Goal: Task Accomplishment & Management: Manage account settings

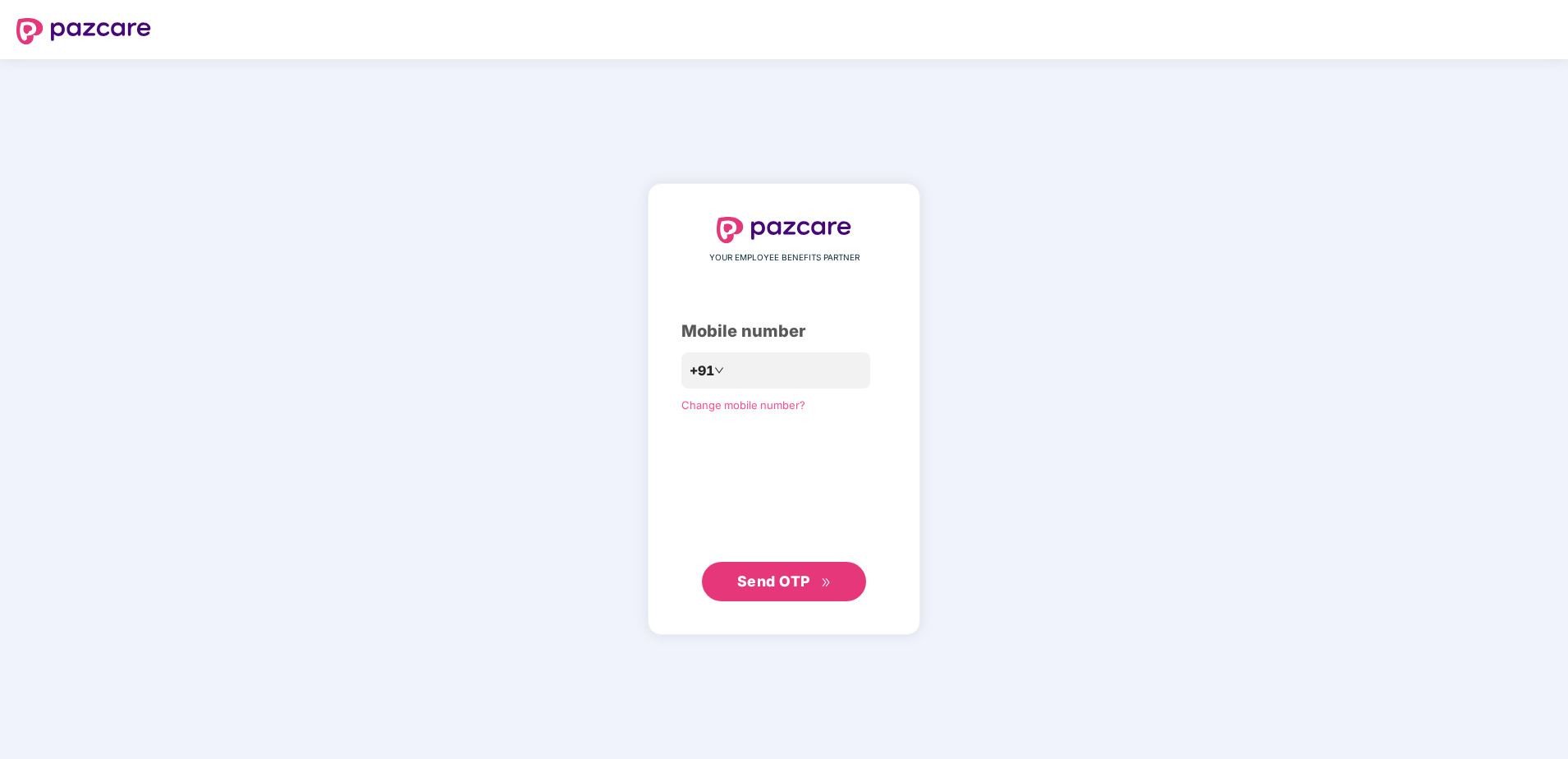
click at [788, 593] on button "Send OTP" at bounding box center [784, 581] width 165 height 39
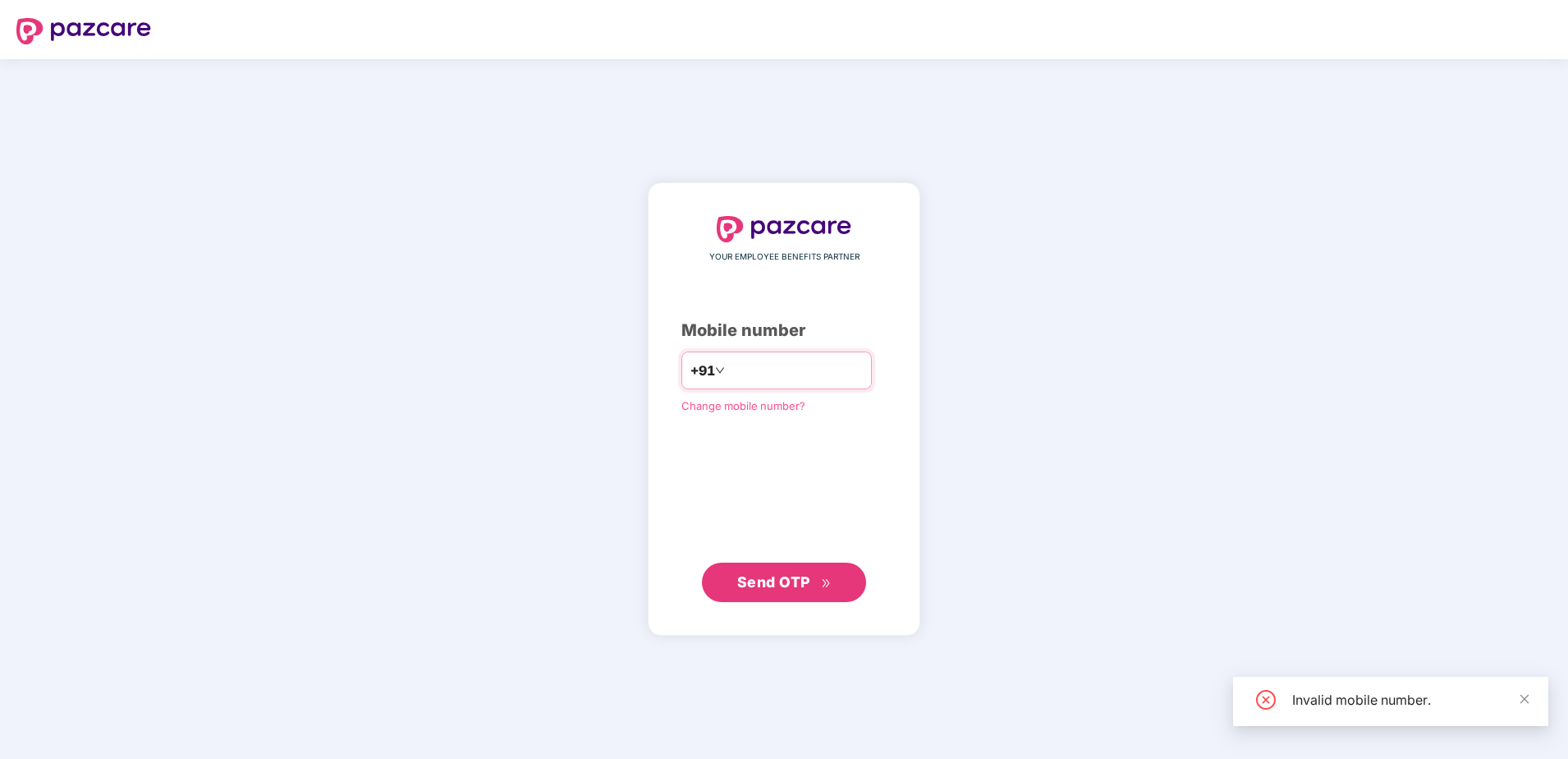
click at [839, 369] on input "*********" at bounding box center [796, 371] width 135 height 27
click at [806, 581] on span "Send OTP" at bounding box center [773, 582] width 73 height 17
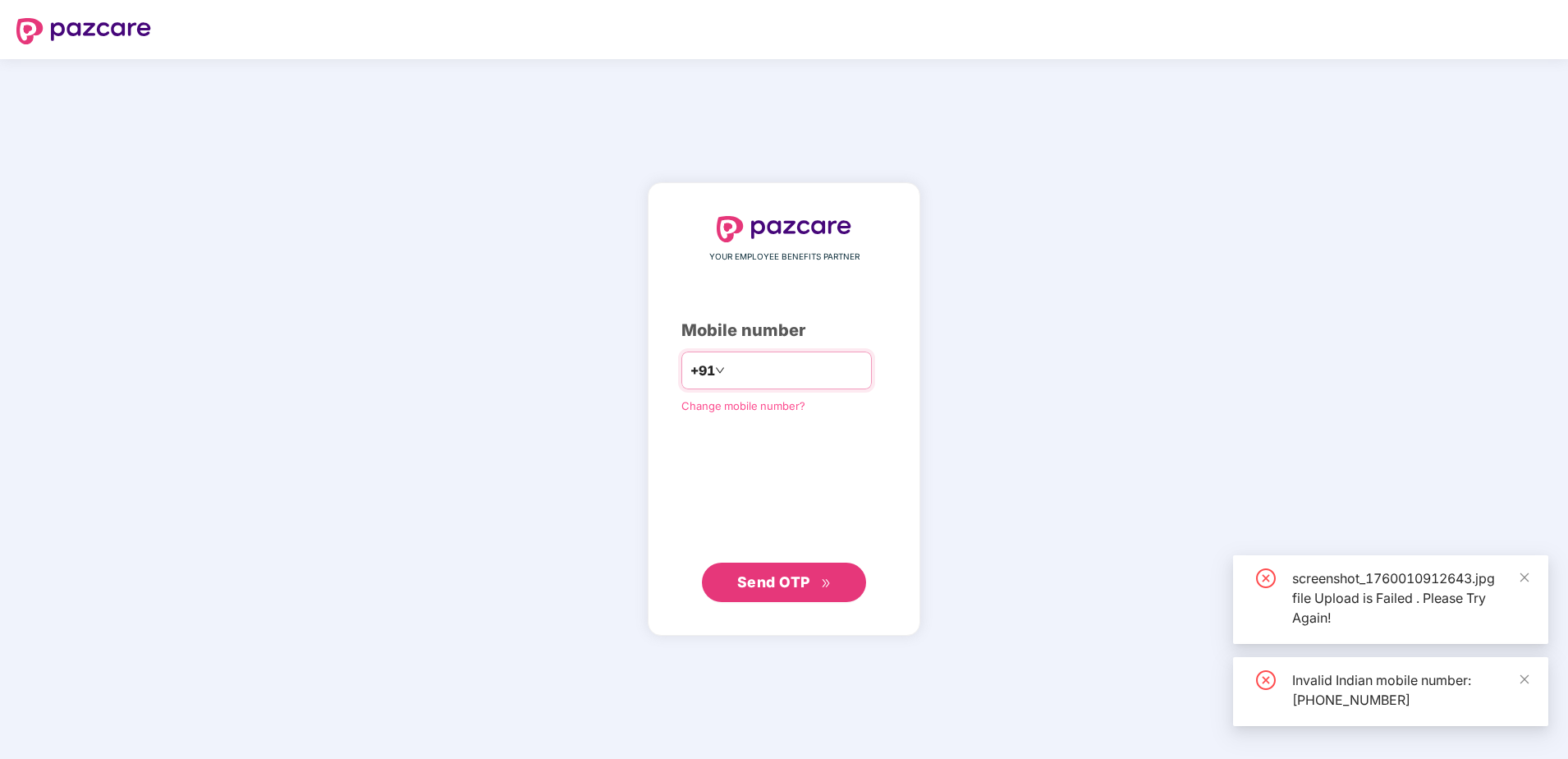
click at [728, 373] on input "**********" at bounding box center [796, 371] width 135 height 27
type input "**********"
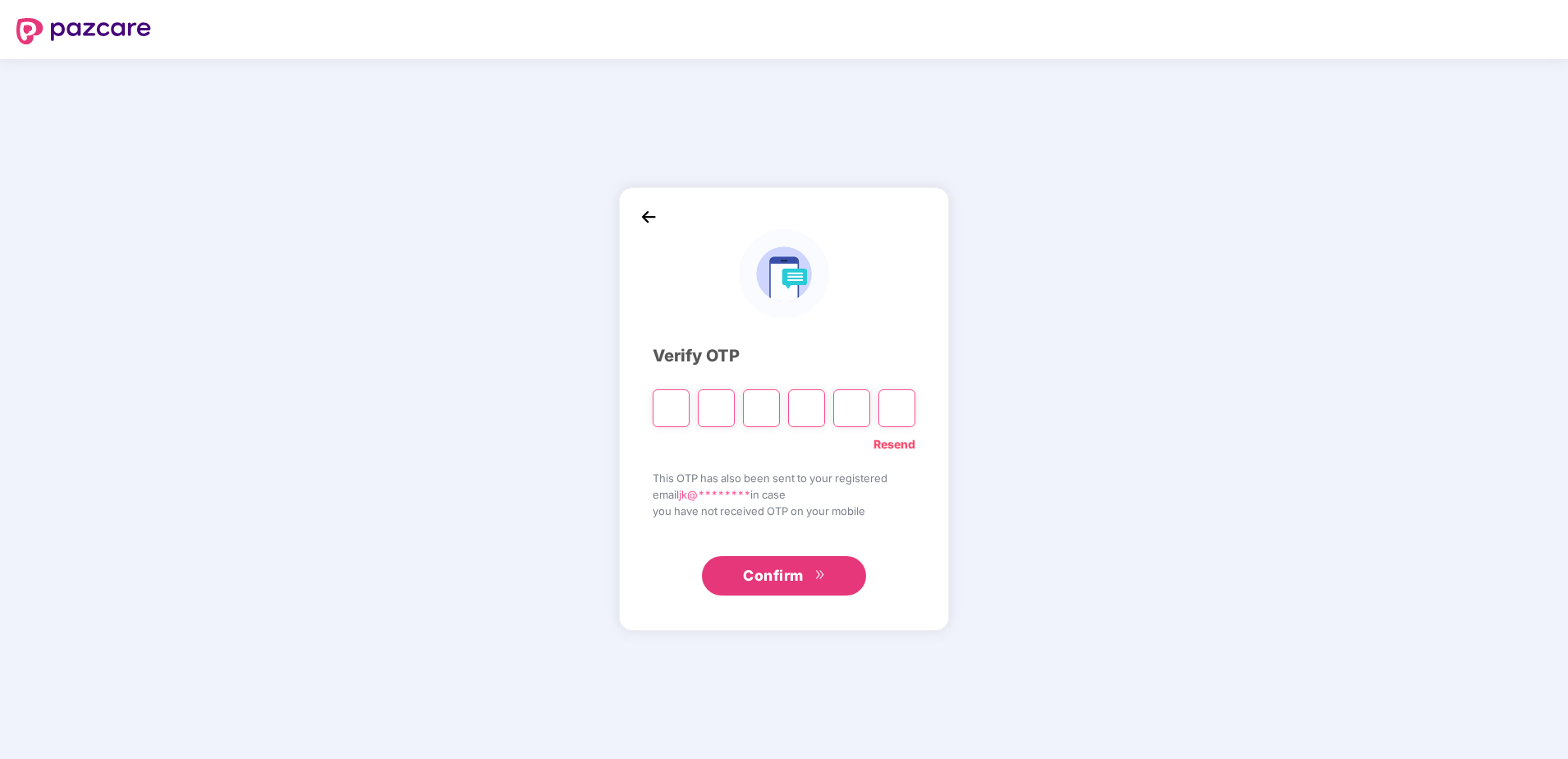
type input "*"
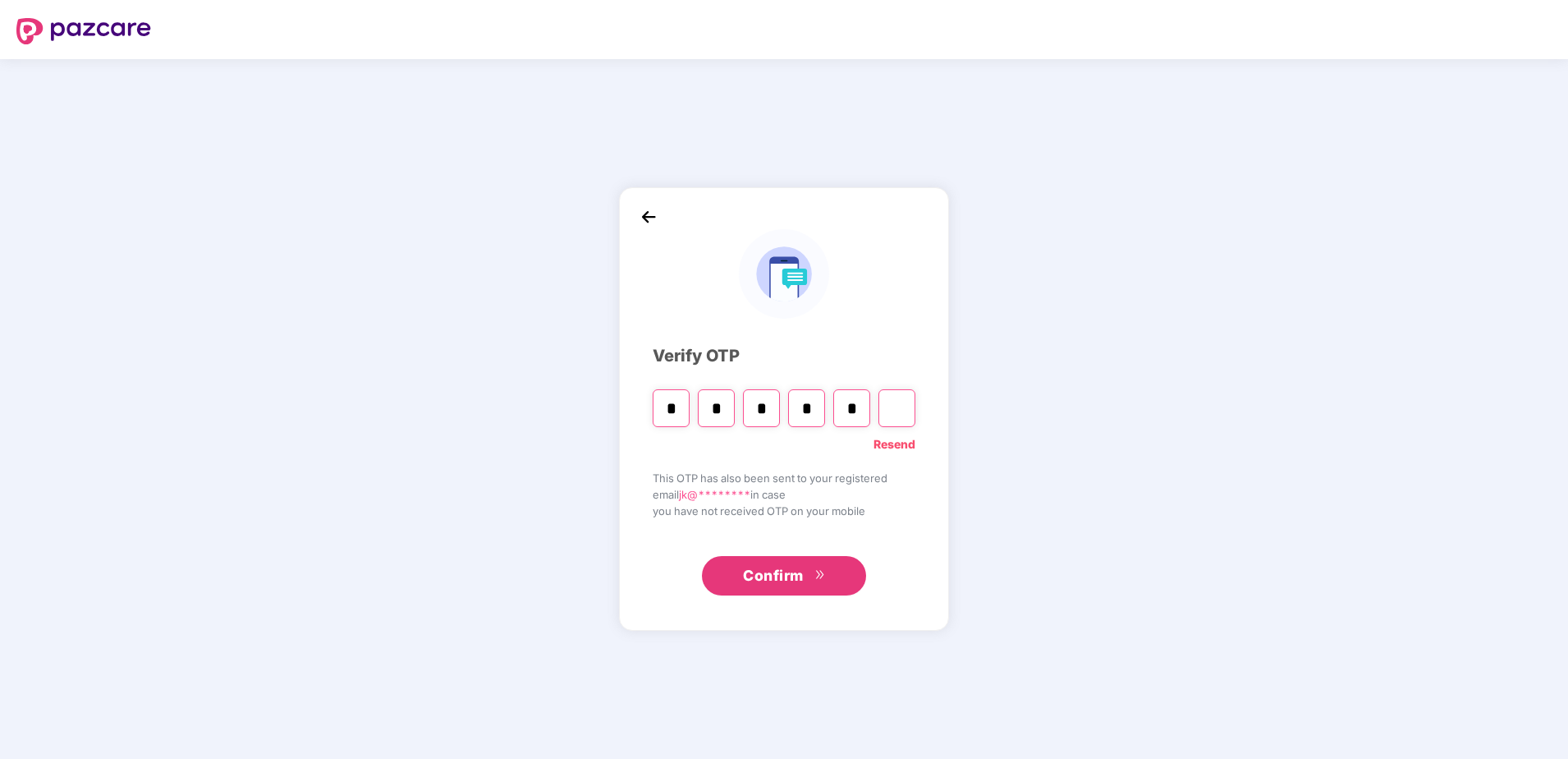
type input "*"
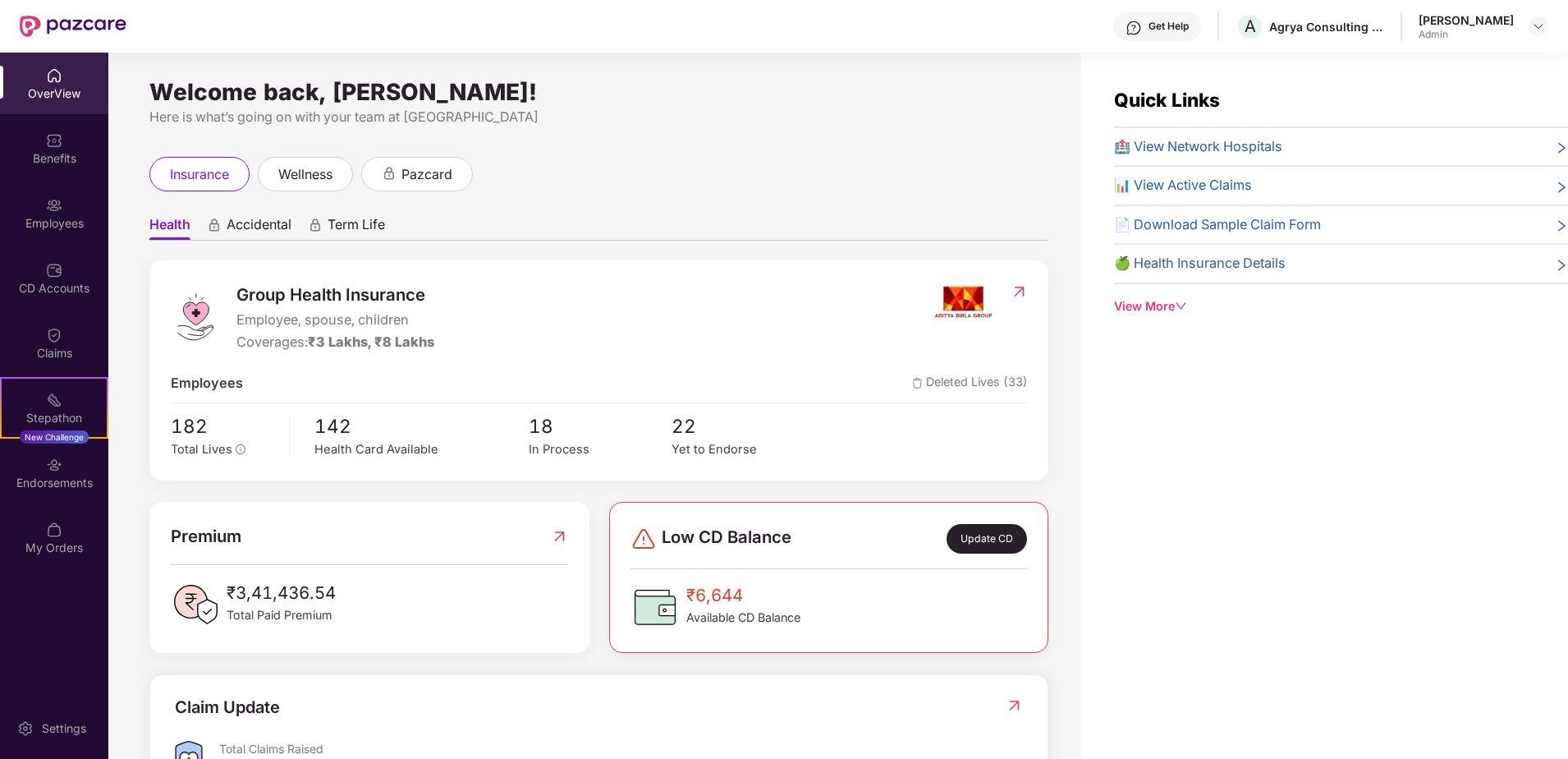
click at [1524, 25] on div "M Jayakumar Admin" at bounding box center [1483, 27] width 129 height 29
click at [1541, 32] on img at bounding box center [1539, 27] width 13 height 13
click at [1336, 31] on div "Agrya Consulting Private Limited" at bounding box center [1326, 27] width 115 height 15
click at [1508, 27] on div "[PERSON_NAME]" at bounding box center [1466, 20] width 95 height 15
click at [1532, 25] on img at bounding box center [1539, 27] width 13 height 13
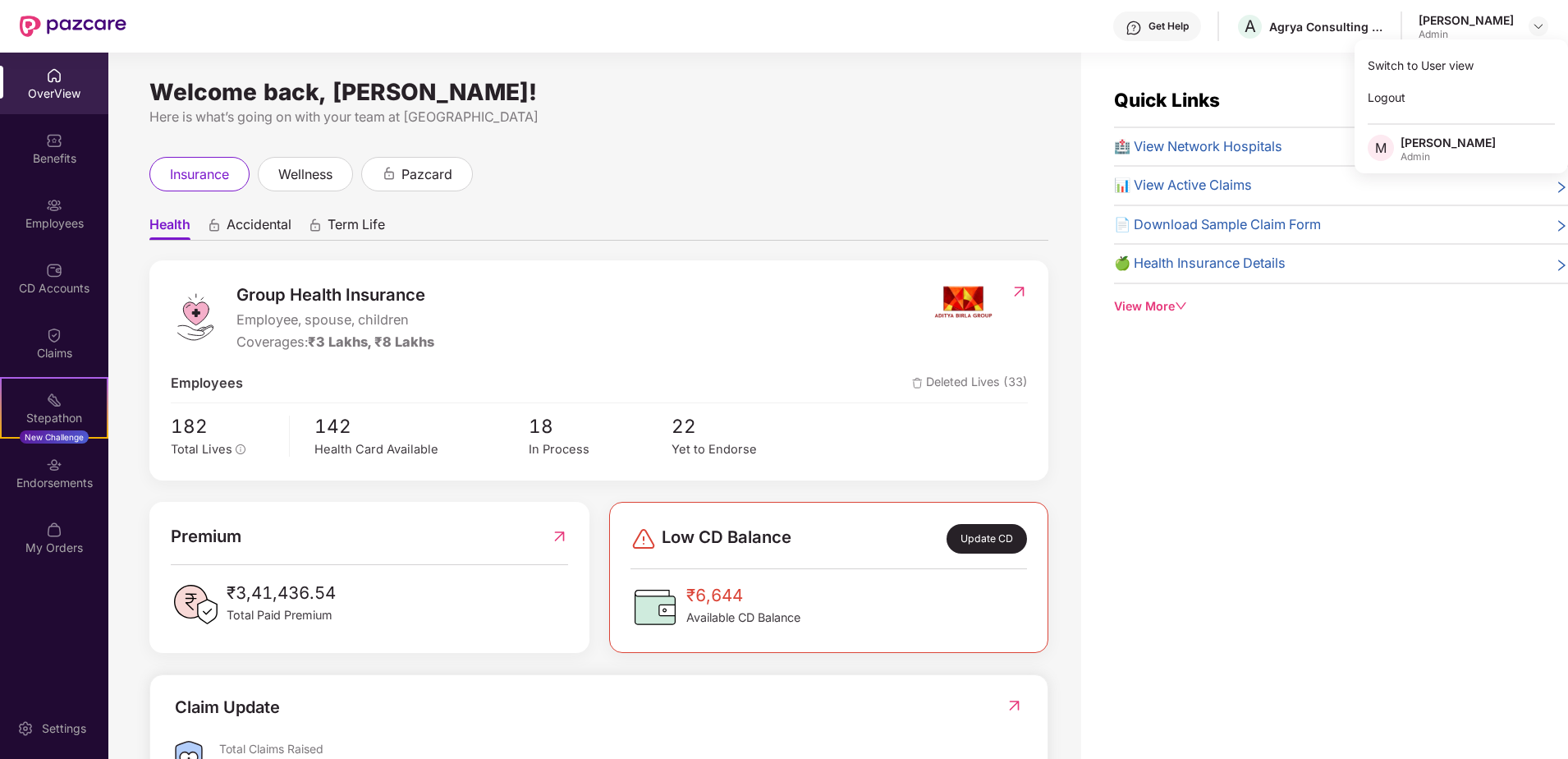
click at [1424, 152] on div "Admin" at bounding box center [1448, 157] width 95 height 13
click at [592, 86] on div "Welcome back, M Jayakumar!" at bounding box center [598, 92] width 899 height 13
click at [46, 747] on div "Settings" at bounding box center [54, 728] width 108 height 62
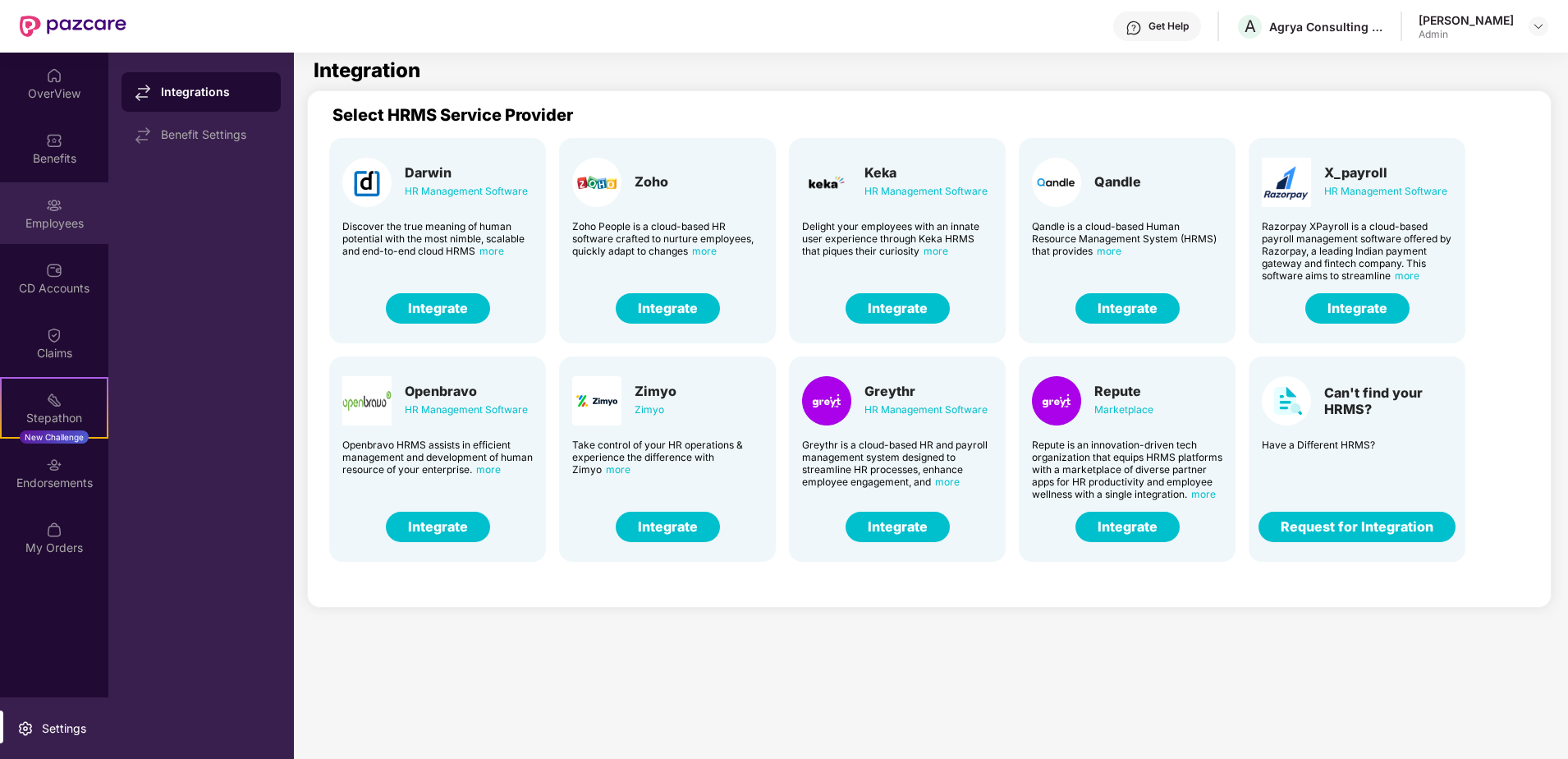
click at [9, 223] on div "Employees" at bounding box center [54, 223] width 108 height 16
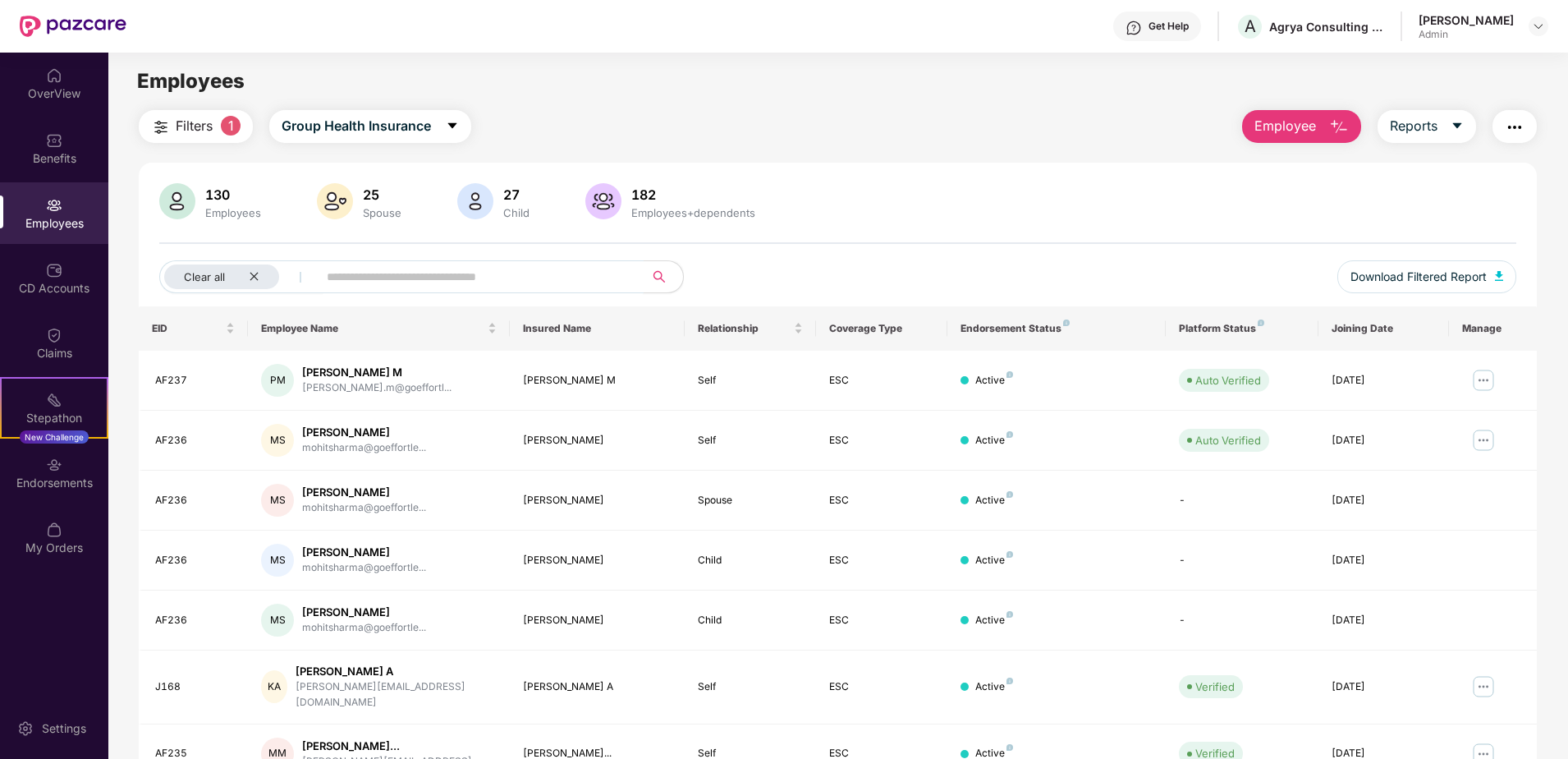
click at [454, 280] on input "text" at bounding box center [474, 277] width 295 height 25
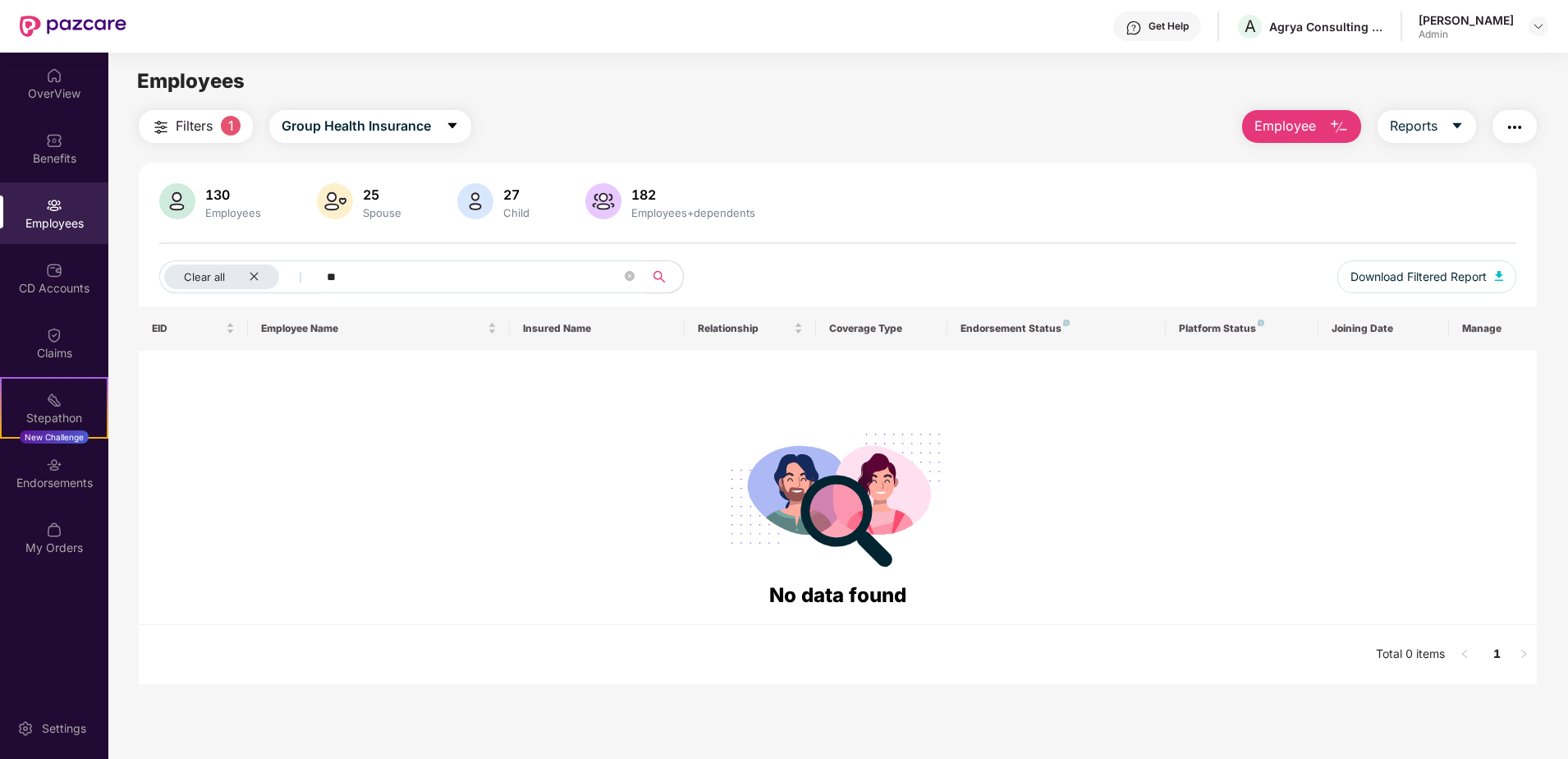
type input "*"
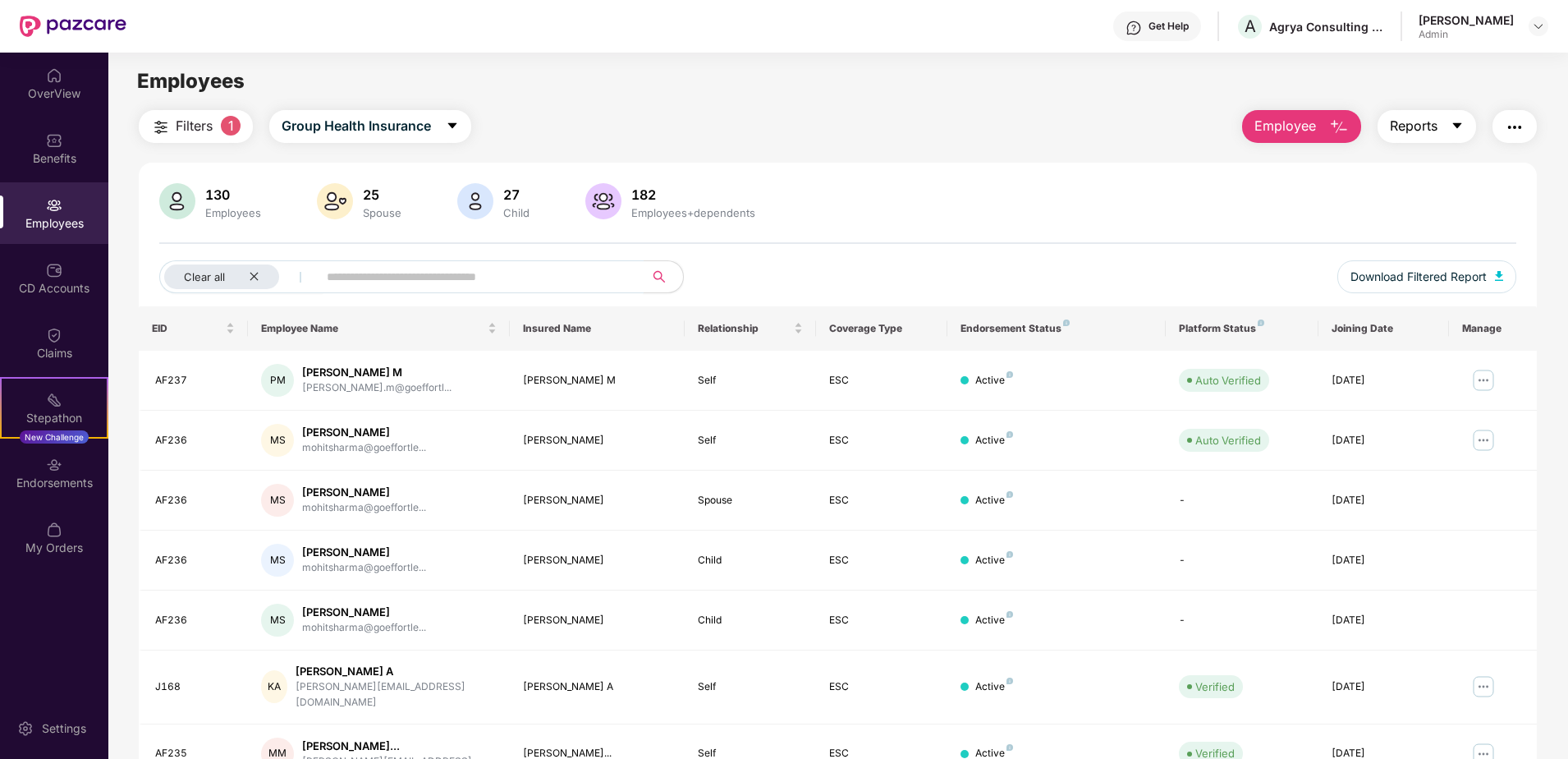
click at [1423, 123] on span "Reports" at bounding box center [1414, 126] width 48 height 21
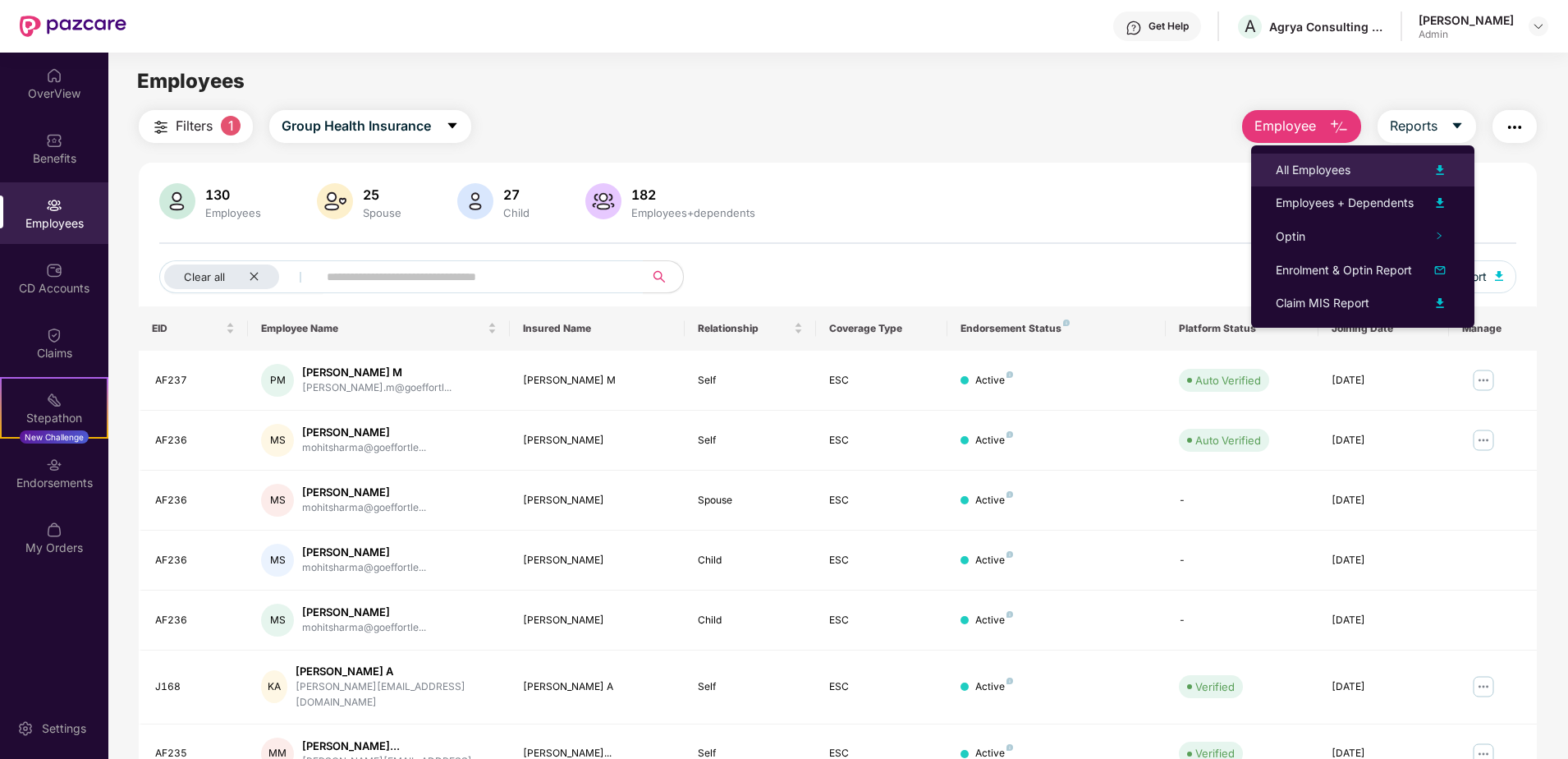
click at [1366, 174] on div "All Employees" at bounding box center [1363, 169] width 174 height 20
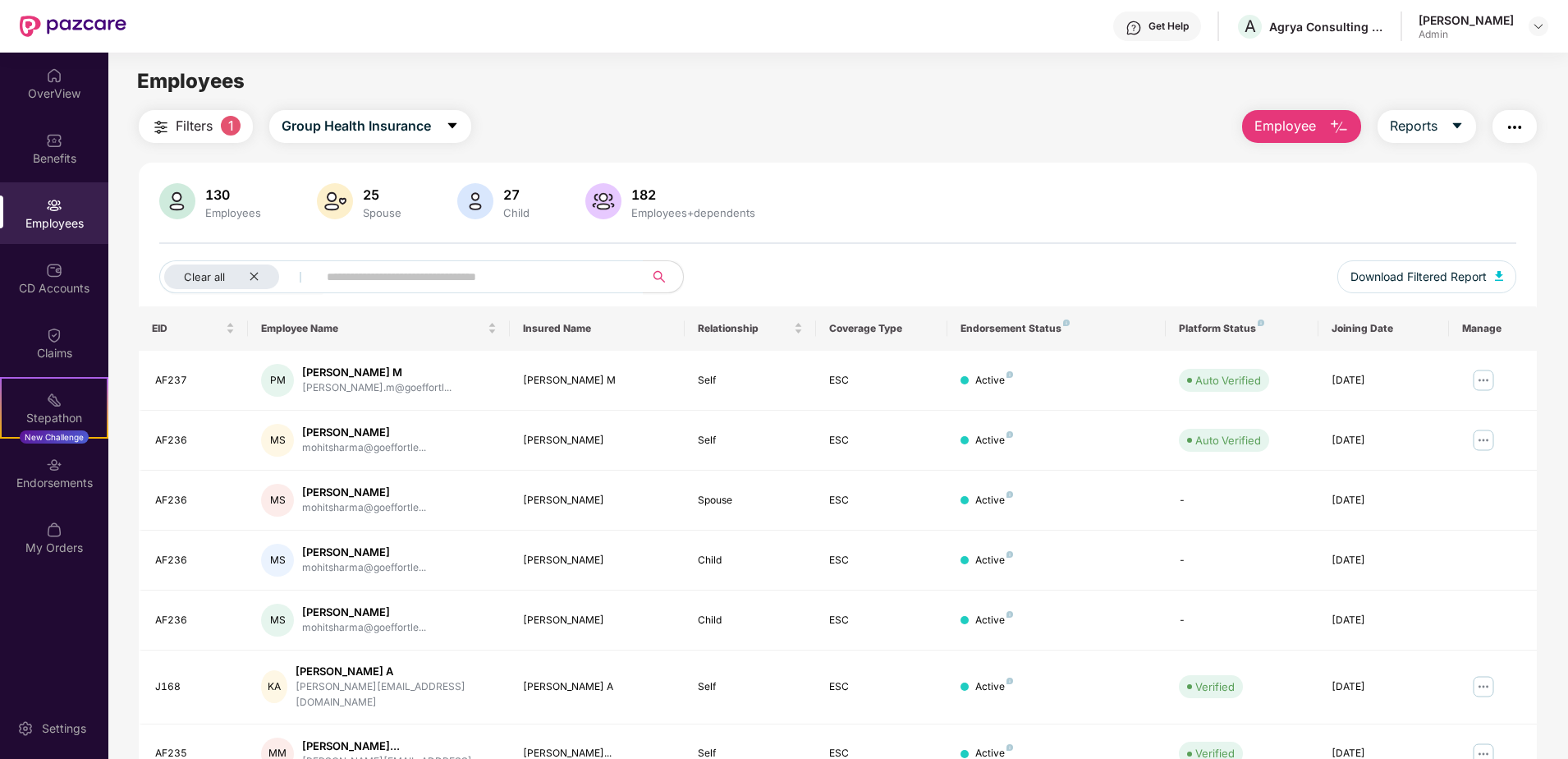
click at [230, 210] on div "Employees" at bounding box center [233, 213] width 63 height 13
click at [221, 211] on div "Employees" at bounding box center [233, 213] width 63 height 13
click at [1329, 126] on img "button" at bounding box center [1339, 126] width 20 height 20
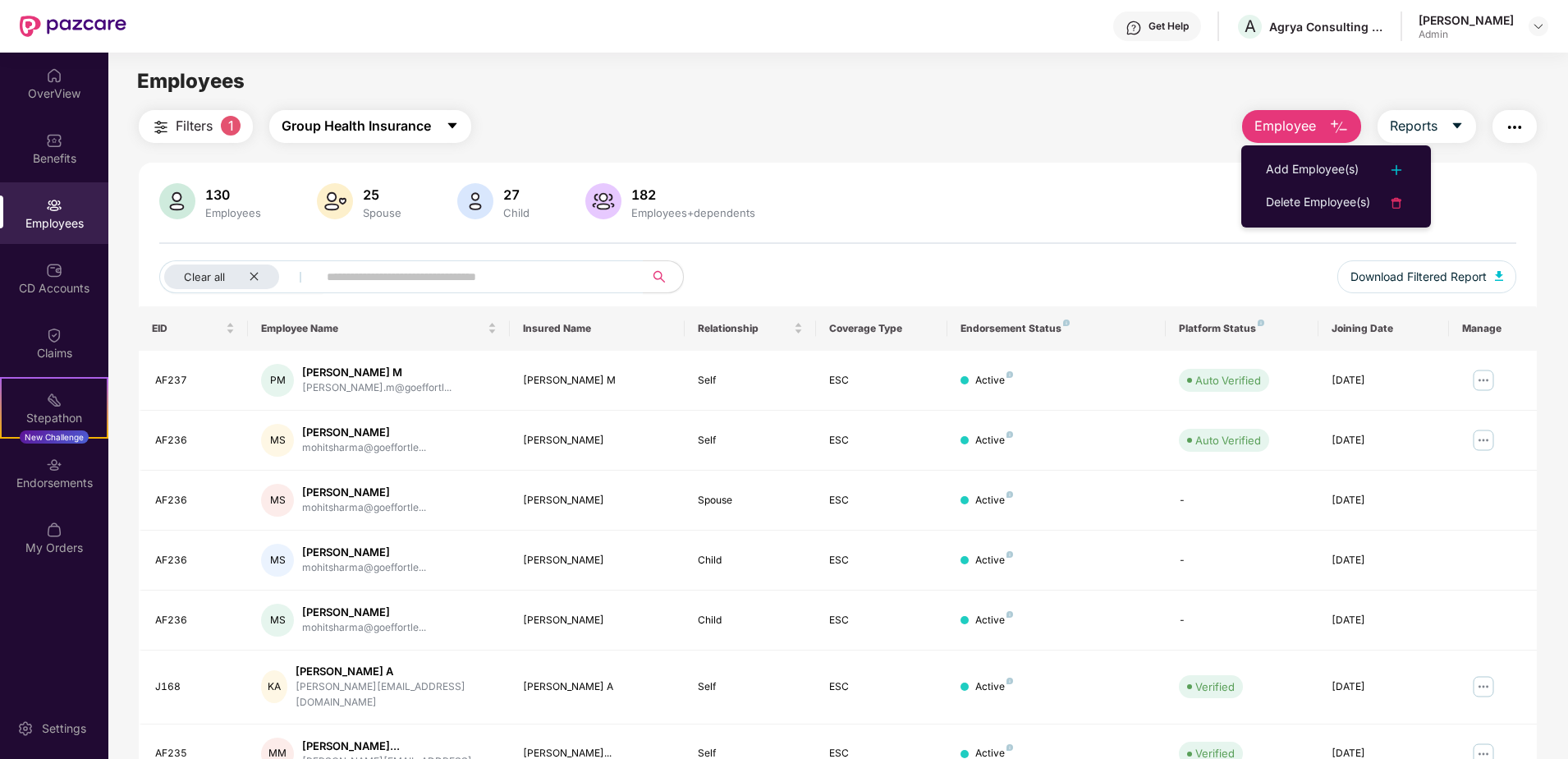
click at [395, 119] on span "Group Health Insurance" at bounding box center [356, 126] width 149 height 21
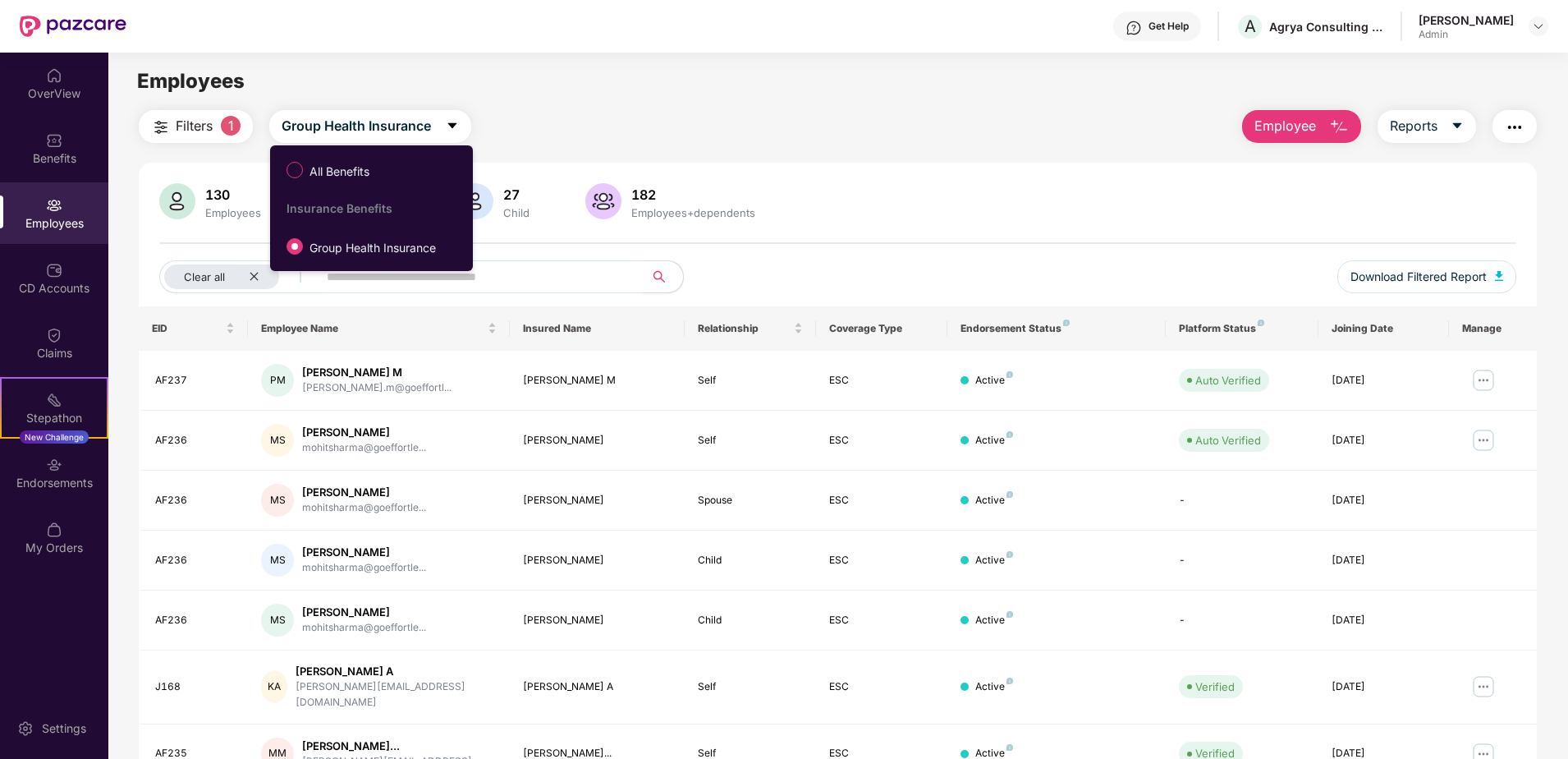
click at [622, 132] on div "Filters 1 Group Health Insurance Employee Reports" at bounding box center [838, 126] width 1398 height 33
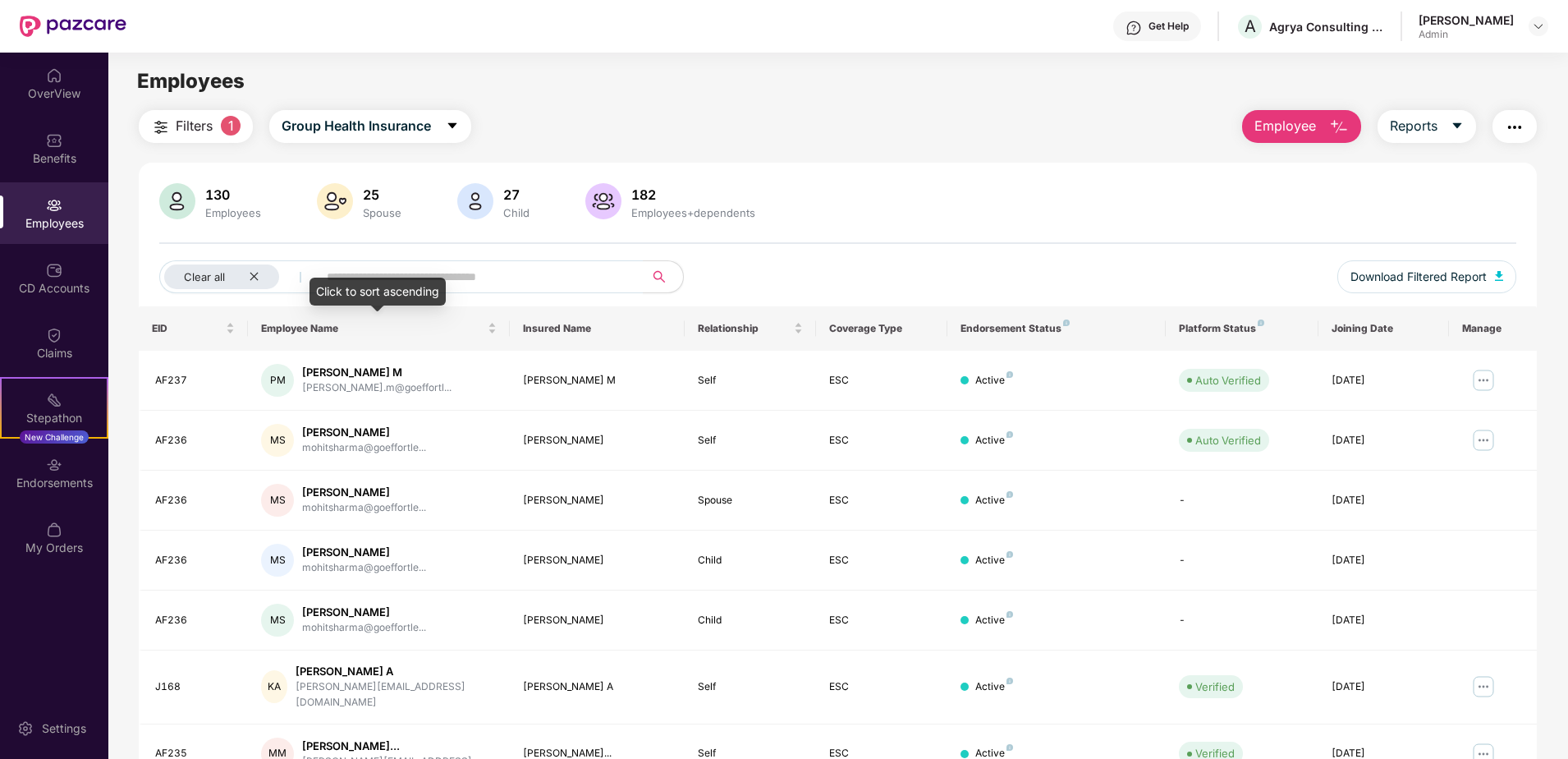
click at [380, 283] on div "Click to sort ascending" at bounding box center [377, 291] width 136 height 28
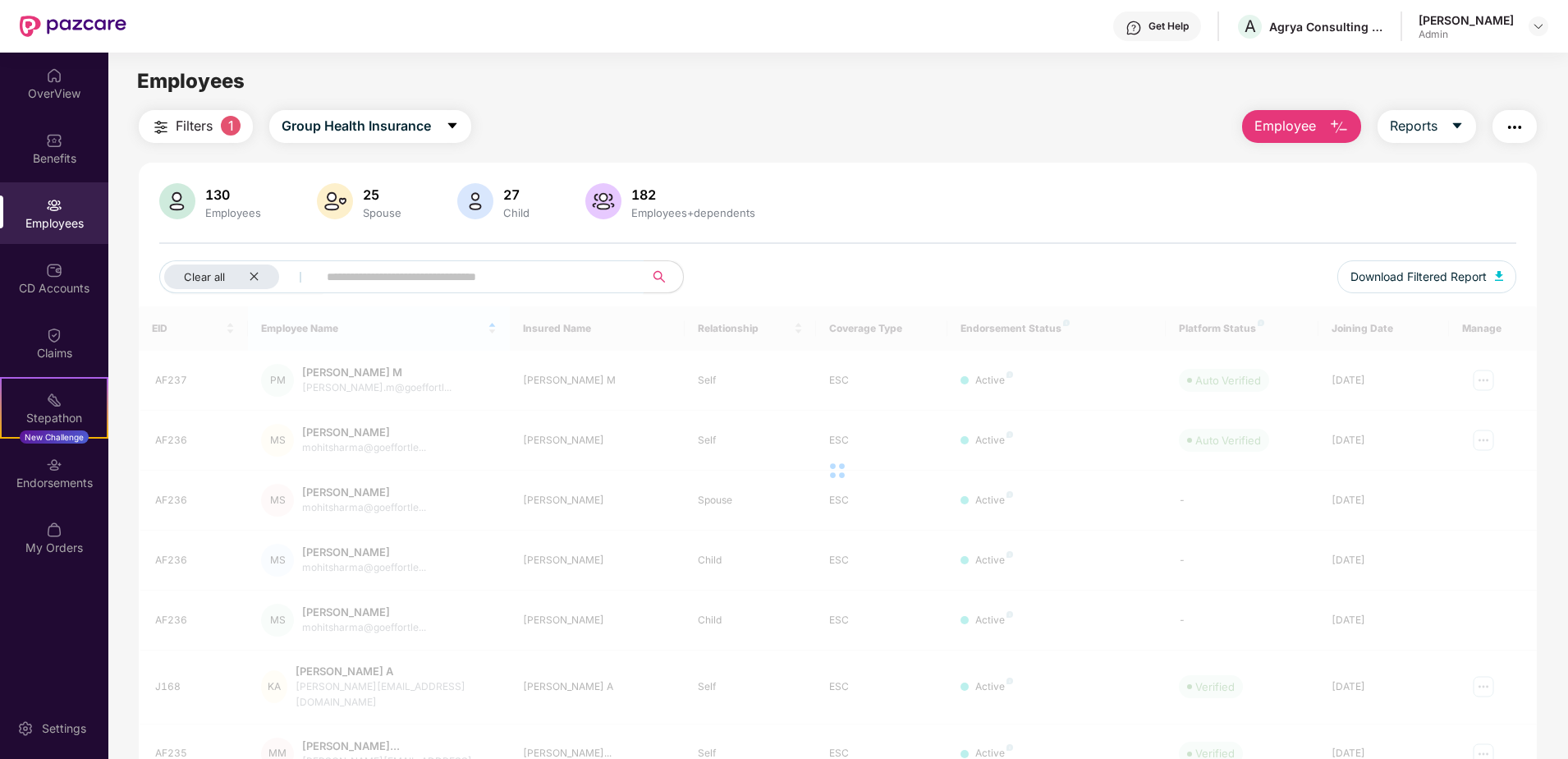
click at [465, 280] on input "text" at bounding box center [474, 277] width 295 height 25
